Goal: Information Seeking & Learning: Learn about a topic

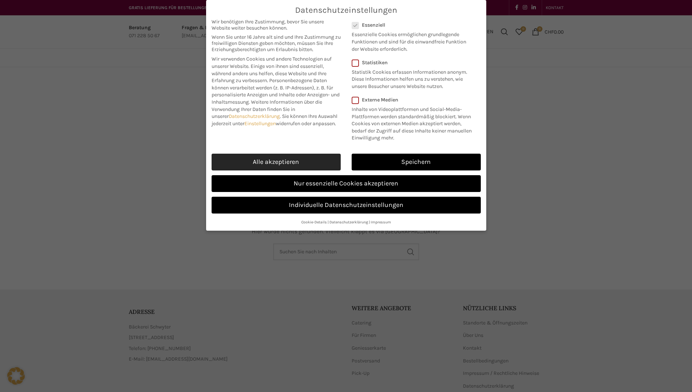
click at [302, 156] on link "Alle akzeptieren" at bounding box center [276, 162] width 129 height 17
checkbox input "true"
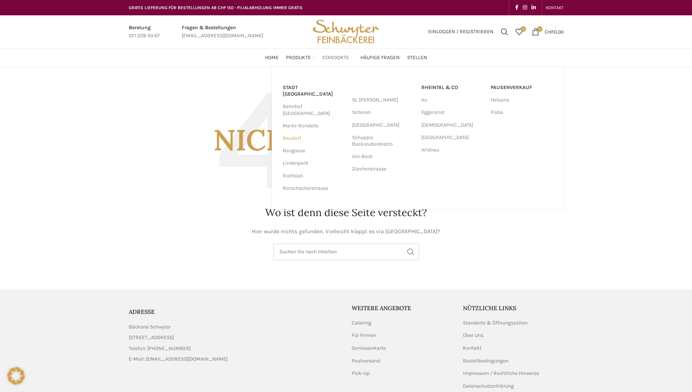
click at [288, 132] on link "Neudorf" at bounding box center [314, 138] width 62 height 12
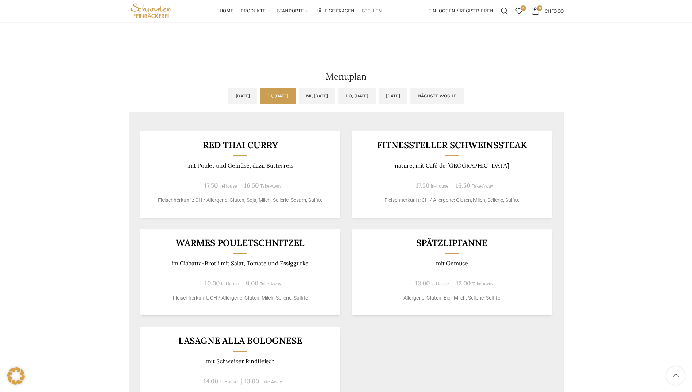
scroll to position [292, 0]
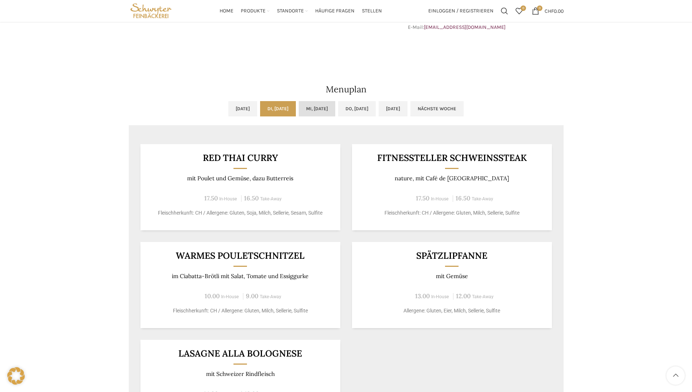
click at [310, 108] on link "Mi, 03.09.2025" at bounding box center [317, 108] width 36 height 15
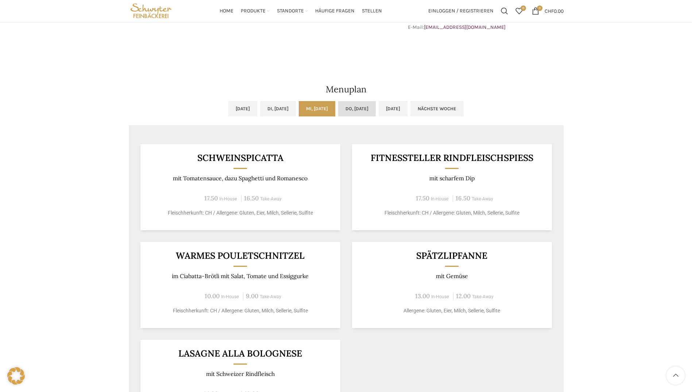
click at [363, 107] on link "Do, 04.09.2025" at bounding box center [357, 108] width 38 height 15
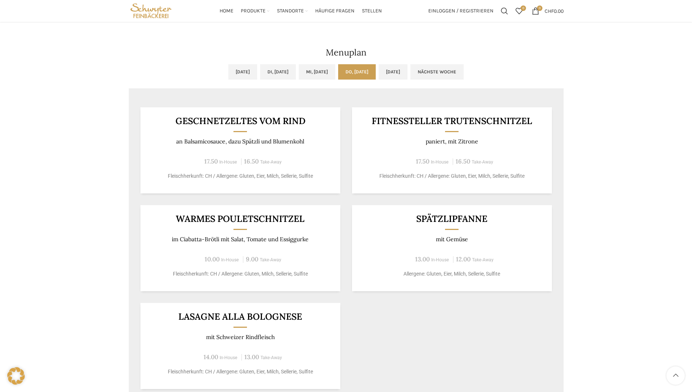
scroll to position [328, 0]
click at [407, 77] on link "Fr, 05.09.2025" at bounding box center [393, 72] width 29 height 15
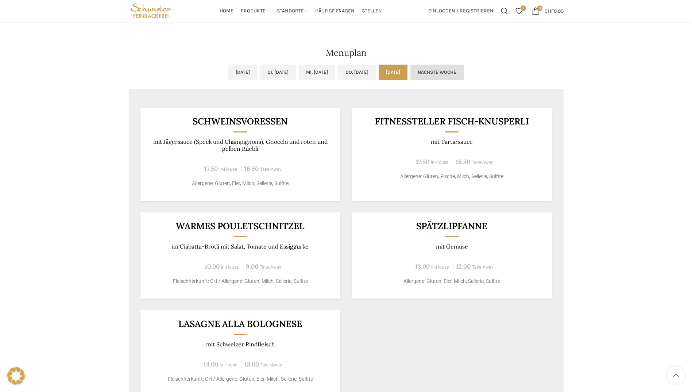
click at [464, 72] on link "Nächste Woche" at bounding box center [436, 72] width 53 height 15
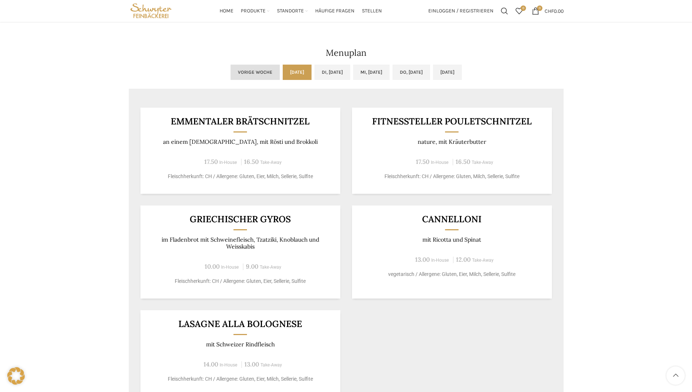
click at [231, 72] on link "Vorige Woche" at bounding box center [255, 72] width 49 height 15
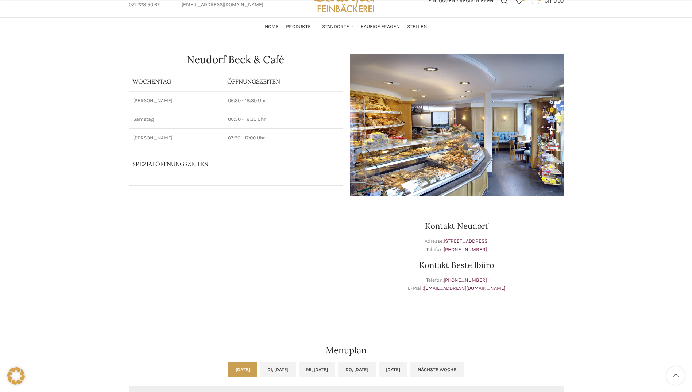
scroll to position [0, 0]
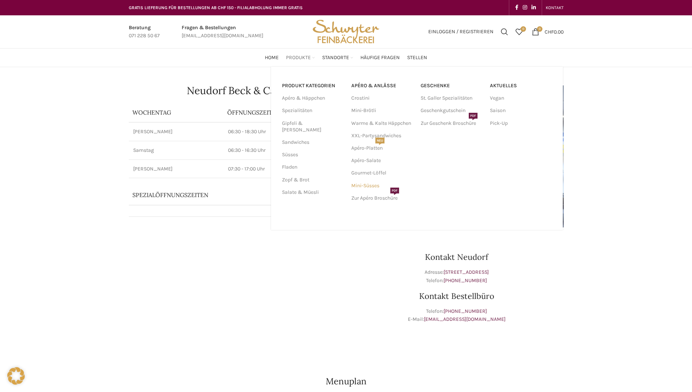
click at [370, 185] on link "Mini-Süsses" at bounding box center [382, 185] width 62 height 12
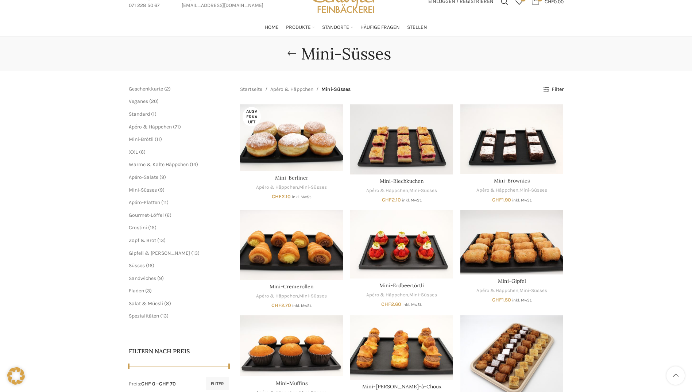
scroll to position [21, 0]
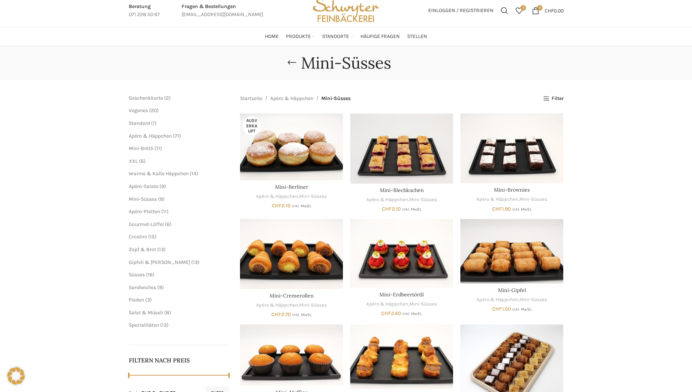
click at [145, 273] on span "16 16 Produkte" at bounding box center [149, 274] width 9 height 6
click at [140, 274] on span "Süsses" at bounding box center [137, 274] width 16 height 6
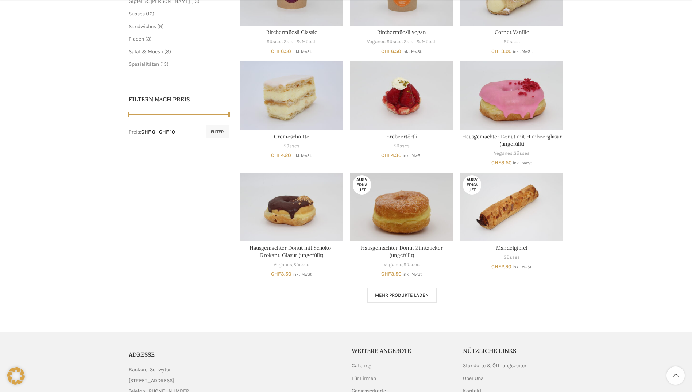
scroll to position [292, 0]
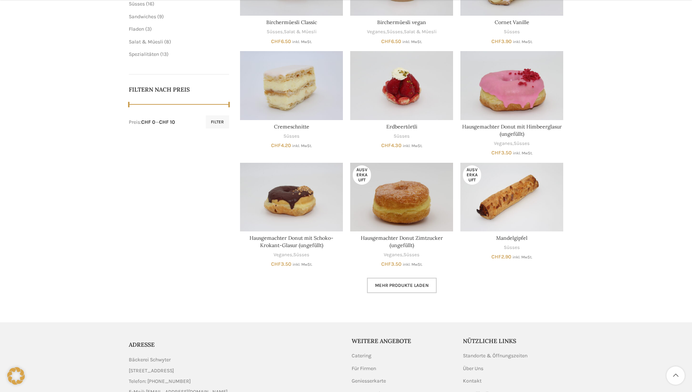
click at [418, 283] on span "Mehr Produkte laden" at bounding box center [402, 285] width 54 height 6
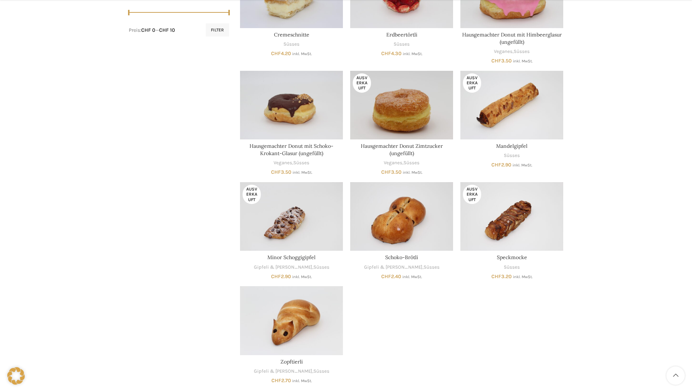
scroll to position [401, 0]
